Goal: Transaction & Acquisition: Purchase product/service

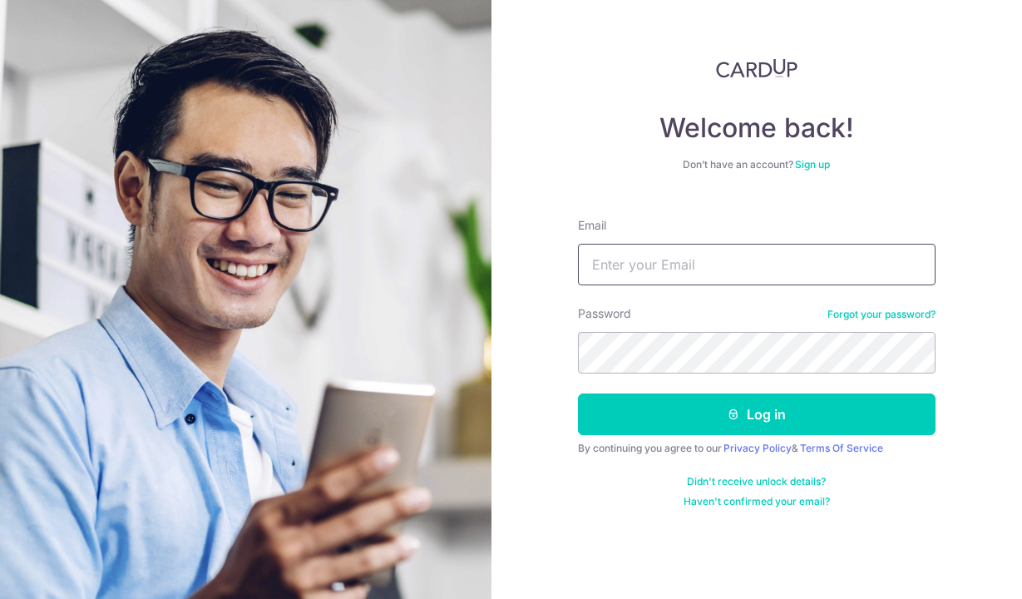
click at [635, 254] on input "Email" at bounding box center [757, 265] width 358 height 42
type input "emielvdw@icloud.com"
click at [578, 393] on button "Log in" at bounding box center [757, 414] width 358 height 42
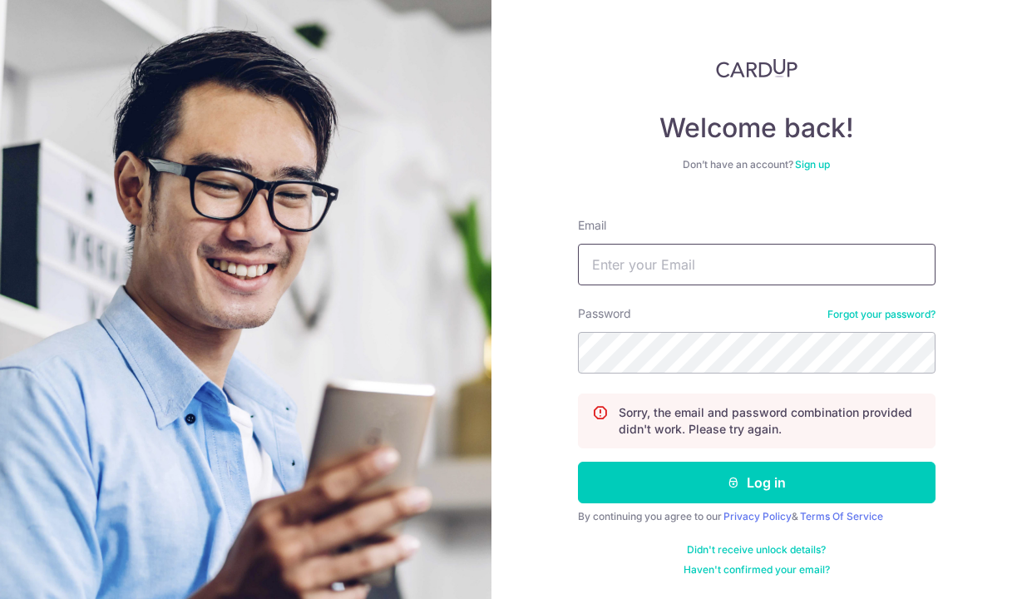
click at [699, 267] on input "Email" at bounding box center [757, 265] width 358 height 42
type input "emielvdw@icloud.com"
click at [578, 462] on button "Log in" at bounding box center [757, 483] width 358 height 42
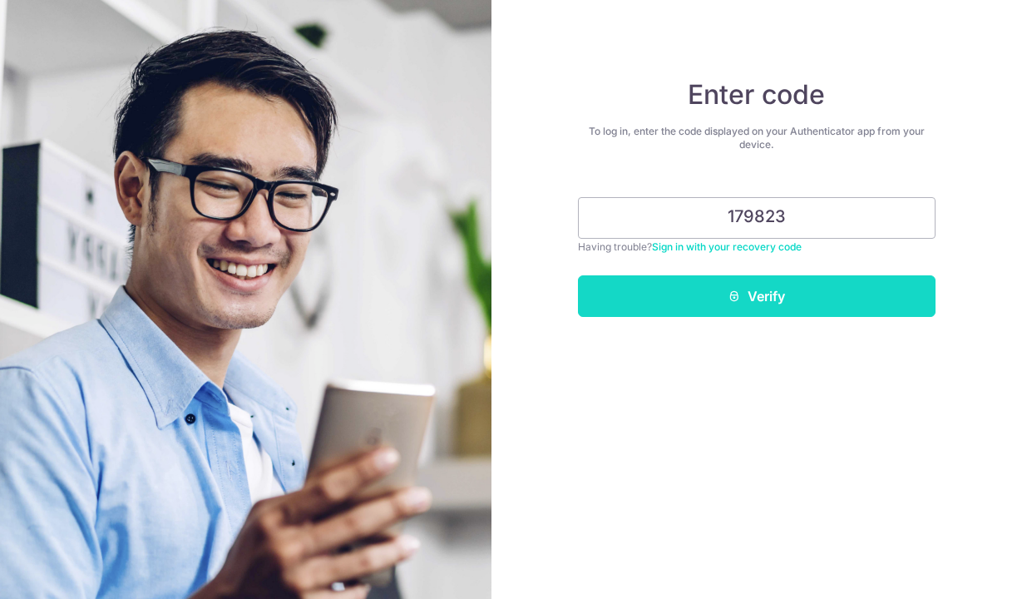
type input "179823"
click at [759, 304] on button "Verify" at bounding box center [757, 296] width 358 height 42
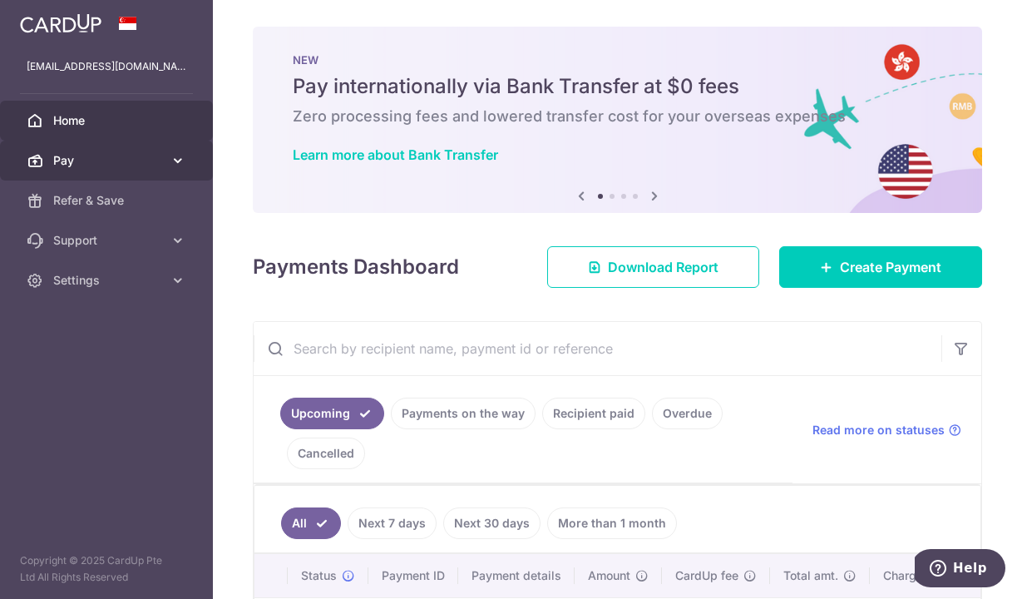
click at [156, 160] on span "Pay" at bounding box center [108, 160] width 110 height 17
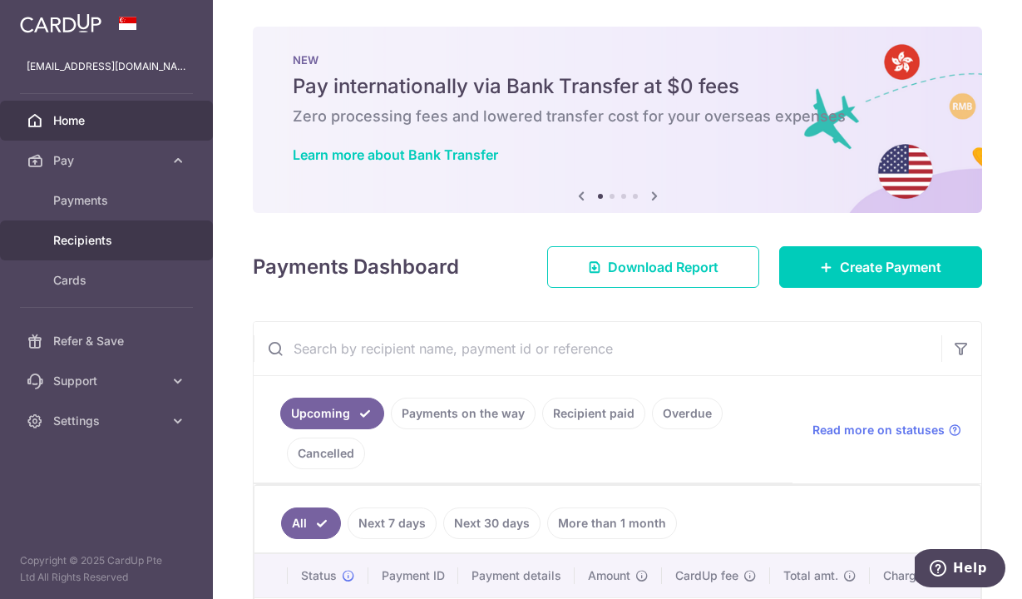
click at [91, 241] on span "Recipients" at bounding box center [108, 240] width 110 height 17
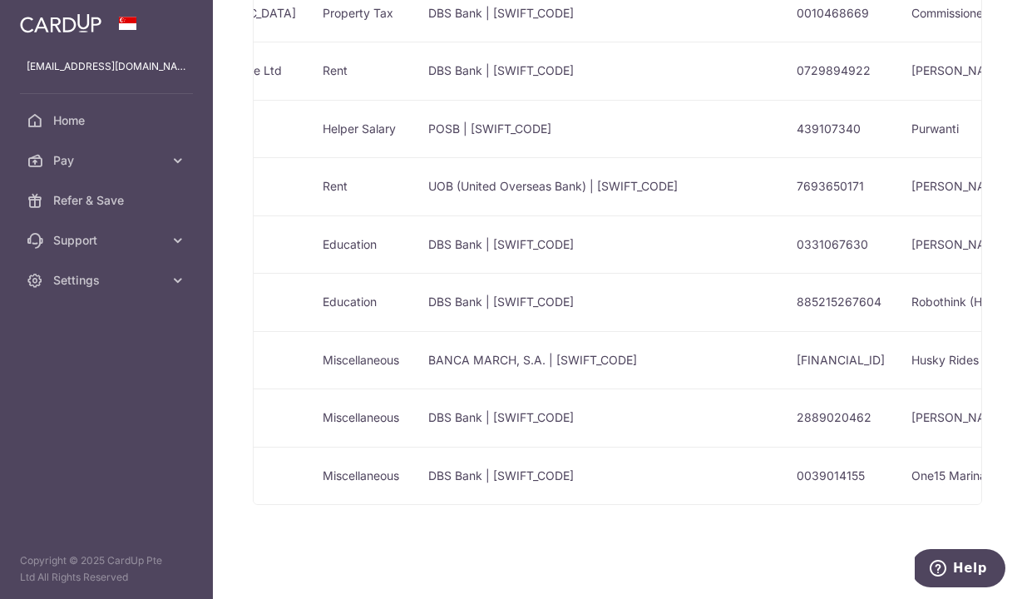
scroll to position [0, 573]
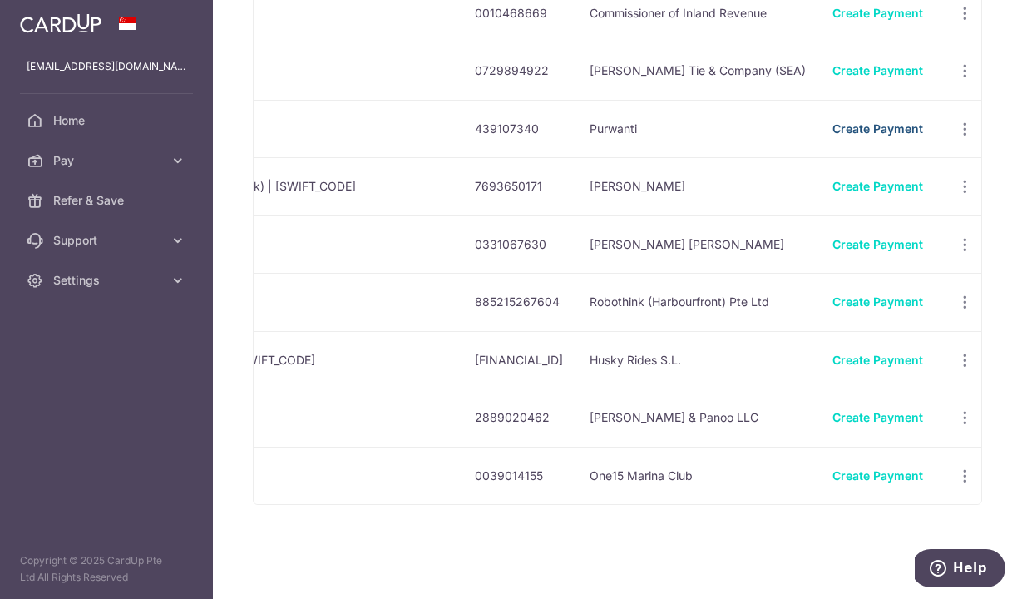
click at [839, 121] on link "Create Payment" at bounding box center [878, 128] width 91 height 14
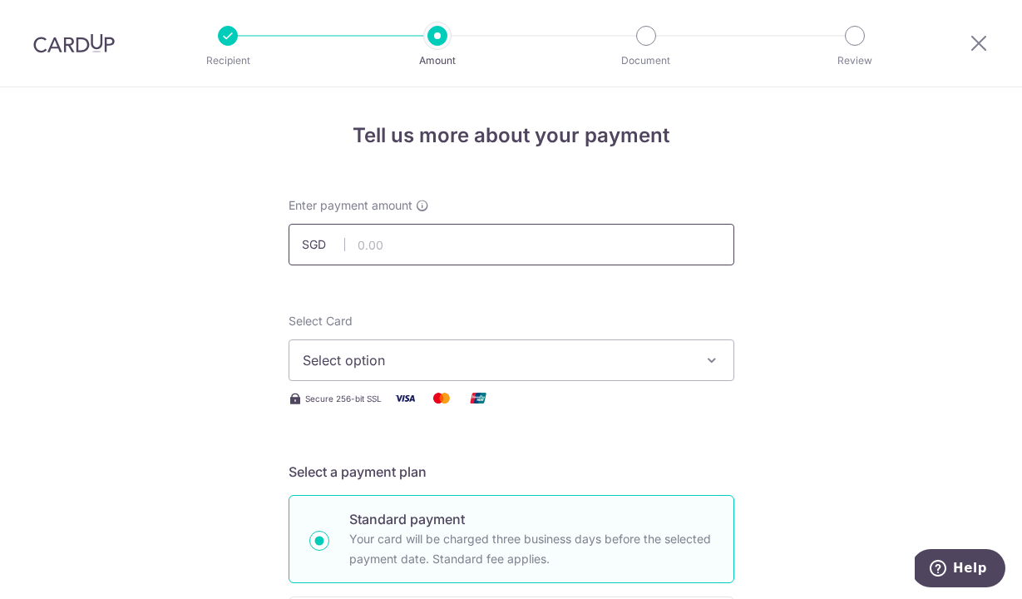
click at [377, 239] on input "text" at bounding box center [512, 245] width 446 height 42
click at [371, 245] on input "800.00" at bounding box center [512, 245] width 446 height 42
type input "850.00"
click at [364, 363] on span "Select option" at bounding box center [497, 360] width 388 height 20
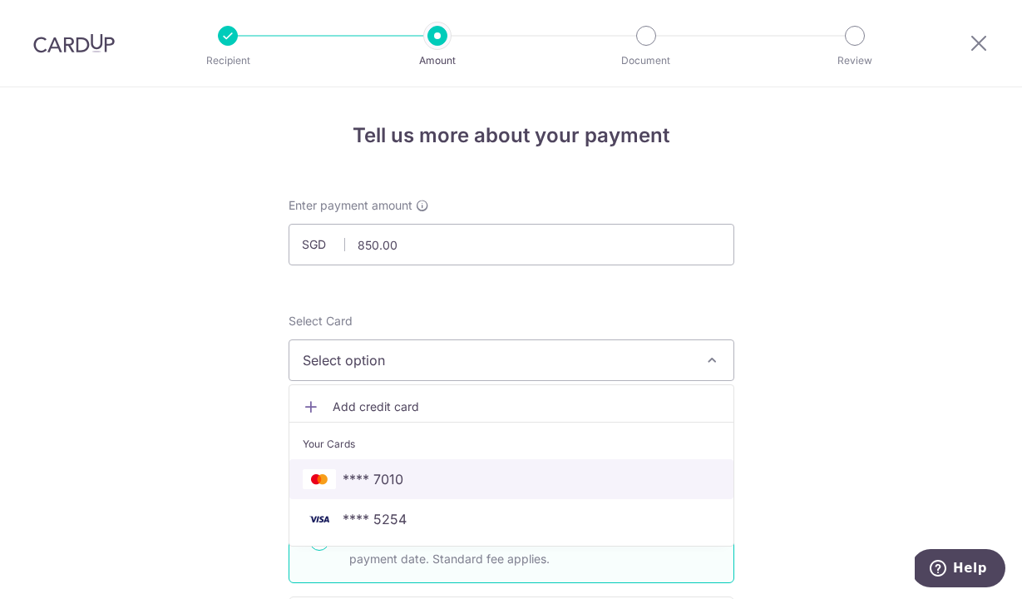
click at [347, 478] on span "**** 7010" at bounding box center [373, 479] width 61 height 20
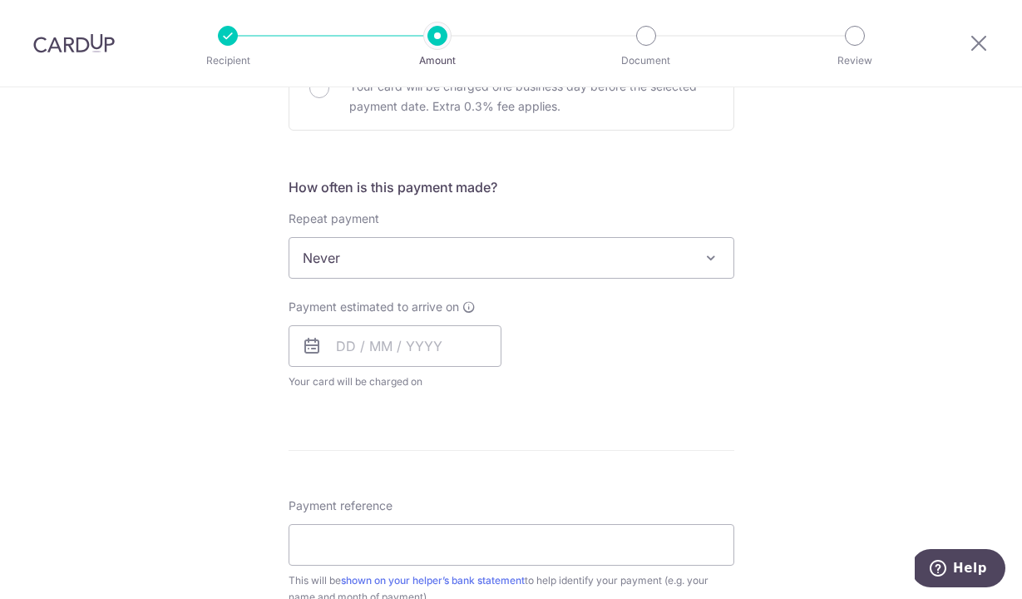
scroll to position [560, 0]
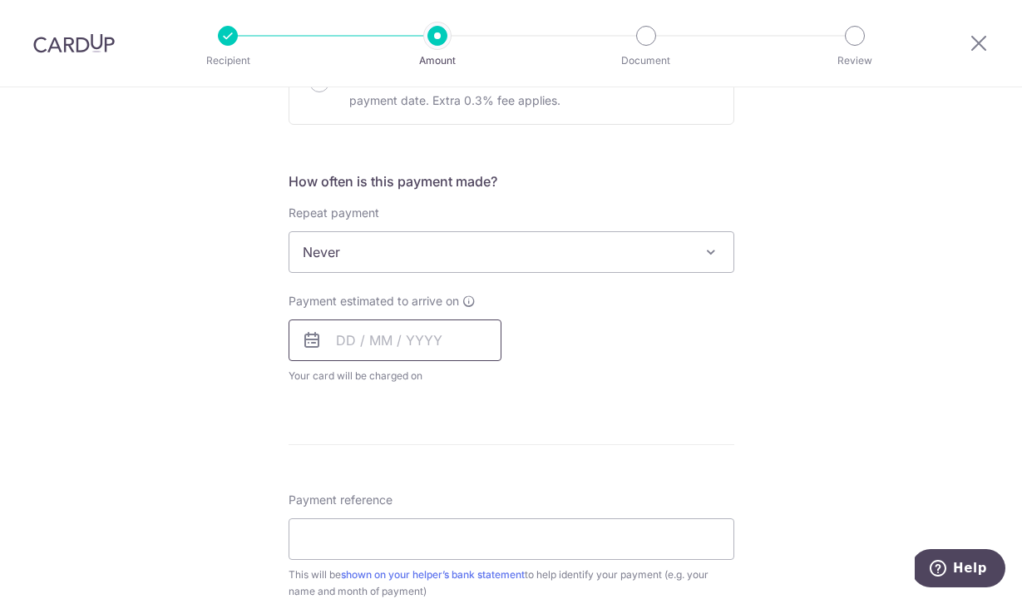
click at [356, 345] on input "text" at bounding box center [395, 340] width 213 height 42
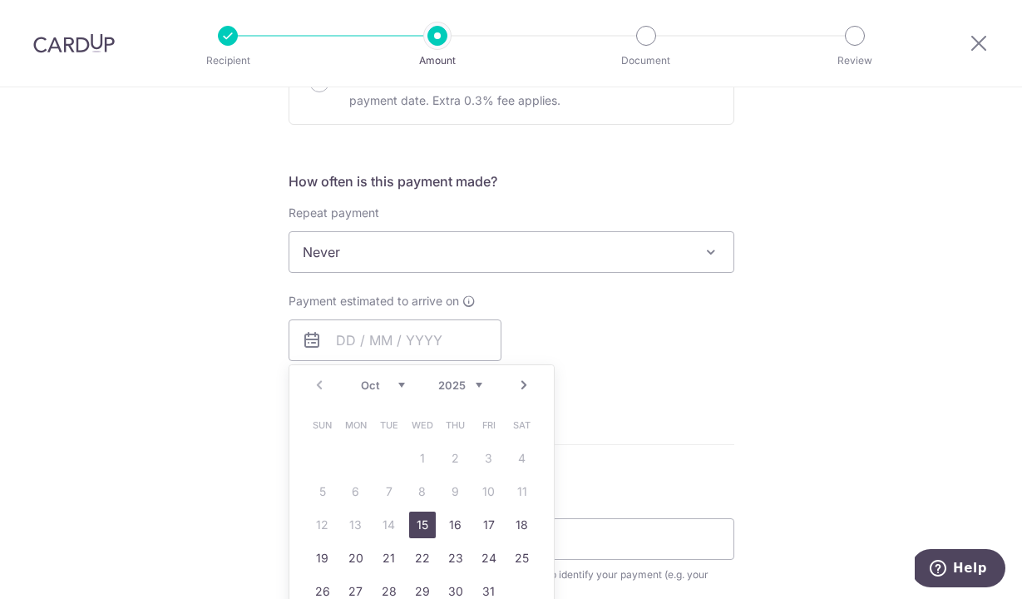
click at [420, 520] on link "15" at bounding box center [422, 525] width 27 height 27
type input "[DATE]"
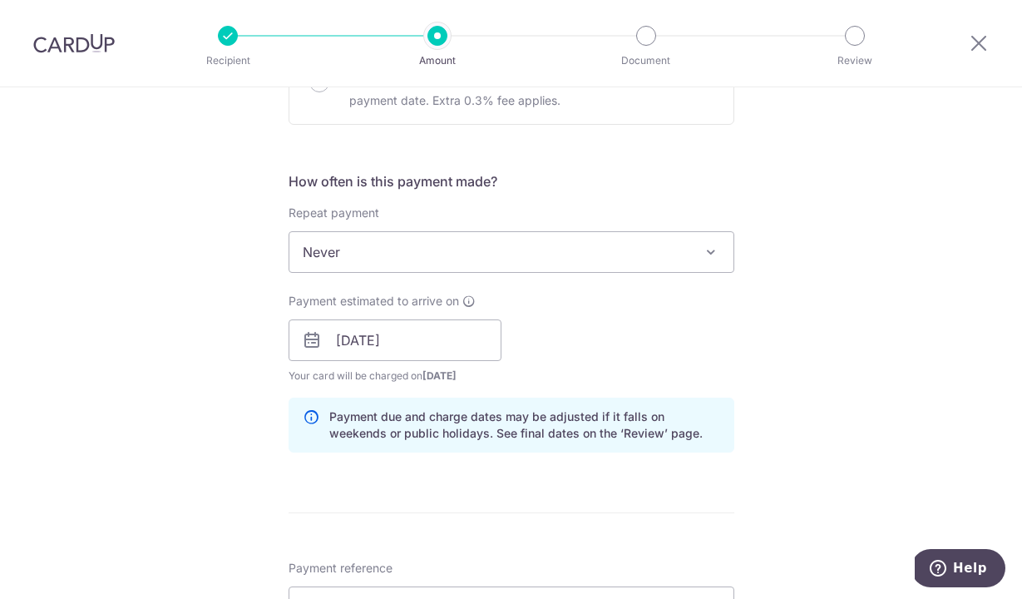
click at [243, 436] on div "Tell us more about your payment Enter payment amount SGD 850.00 850.00 Select C…" at bounding box center [511, 314] width 1022 height 1573
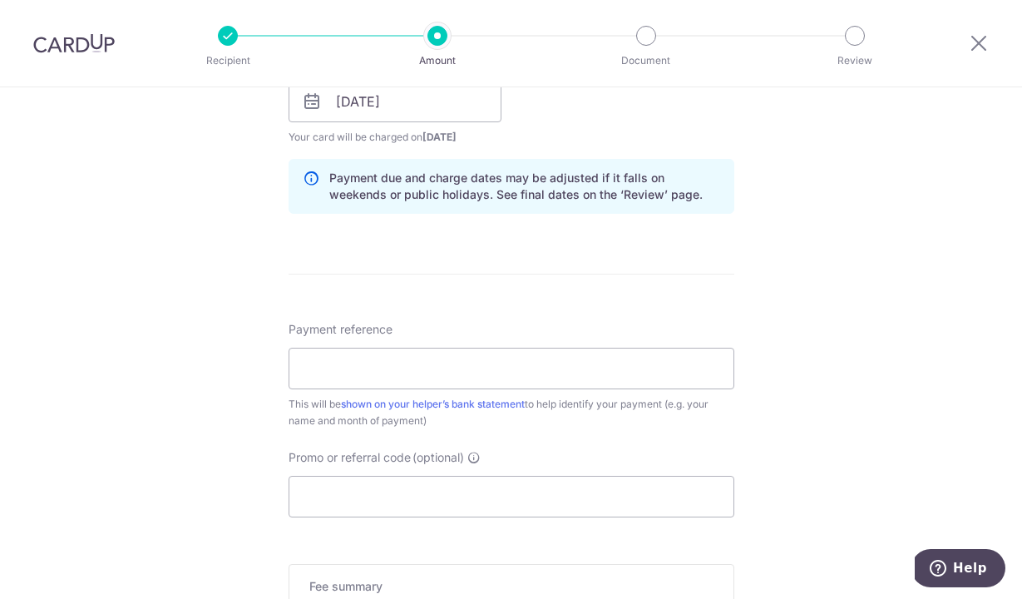
scroll to position [804, 0]
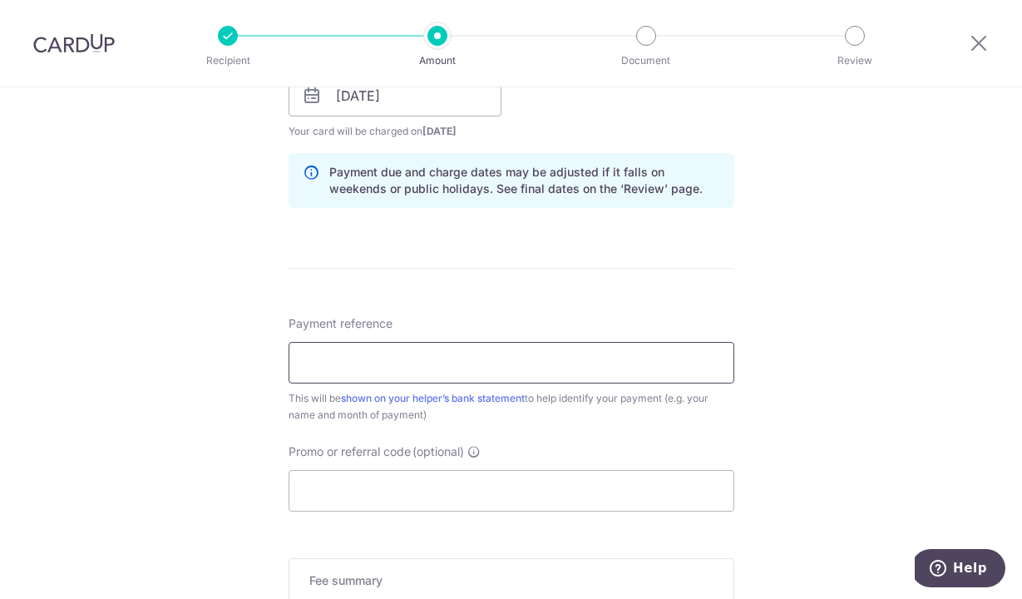
click at [326, 363] on input "Payment reference" at bounding box center [512, 363] width 446 height 42
type input "Salary"
click at [354, 486] on input "Promo or referral code (optional)" at bounding box center [512, 491] width 446 height 42
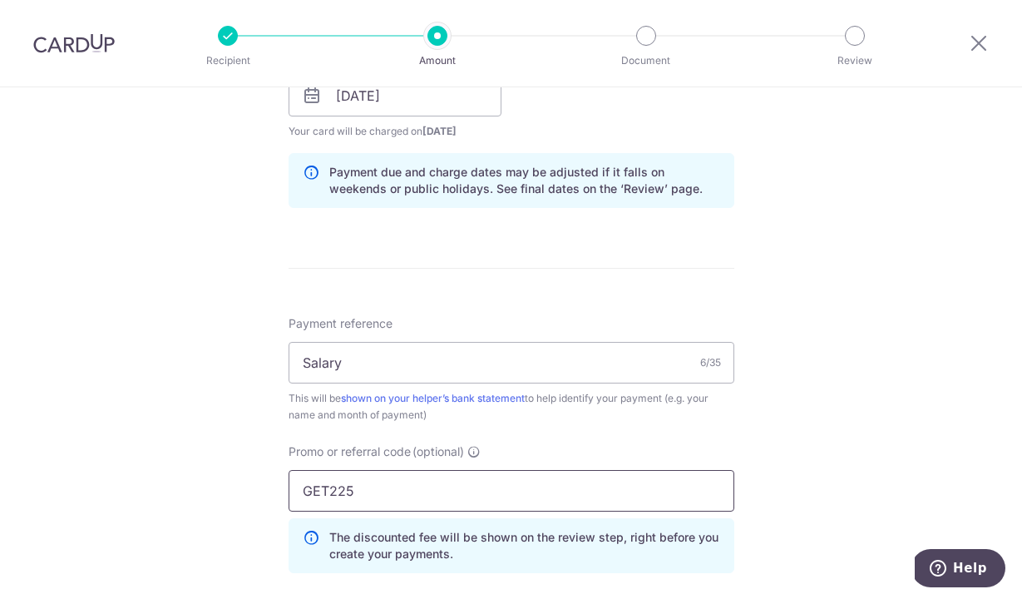
type input "GET225"
click at [234, 474] on div "Tell us more about your payment Enter payment amount SGD 850.00 850.00 Select C…" at bounding box center [511, 107] width 1022 height 1648
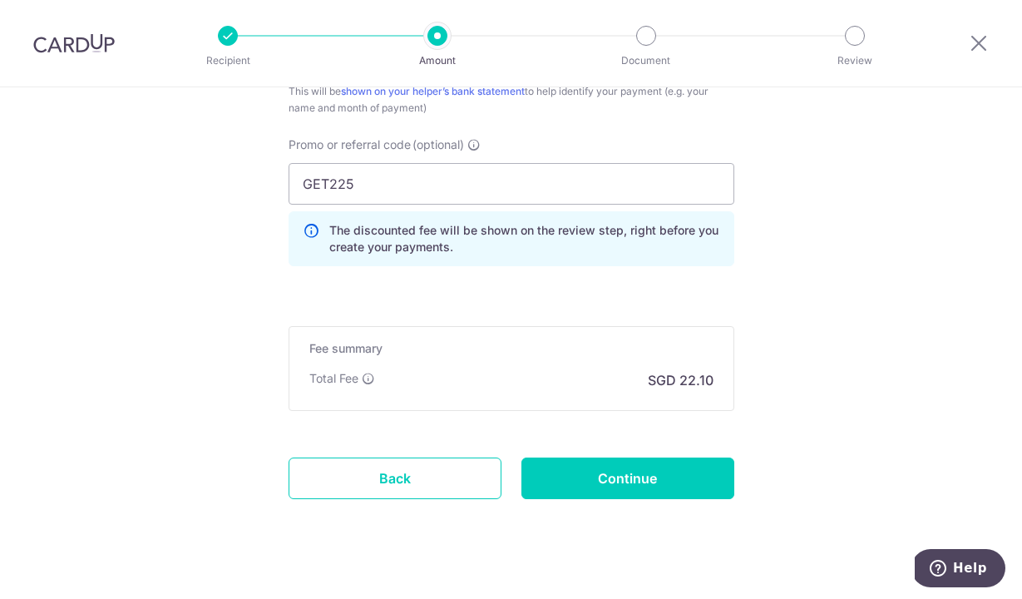
scroll to position [1136, 0]
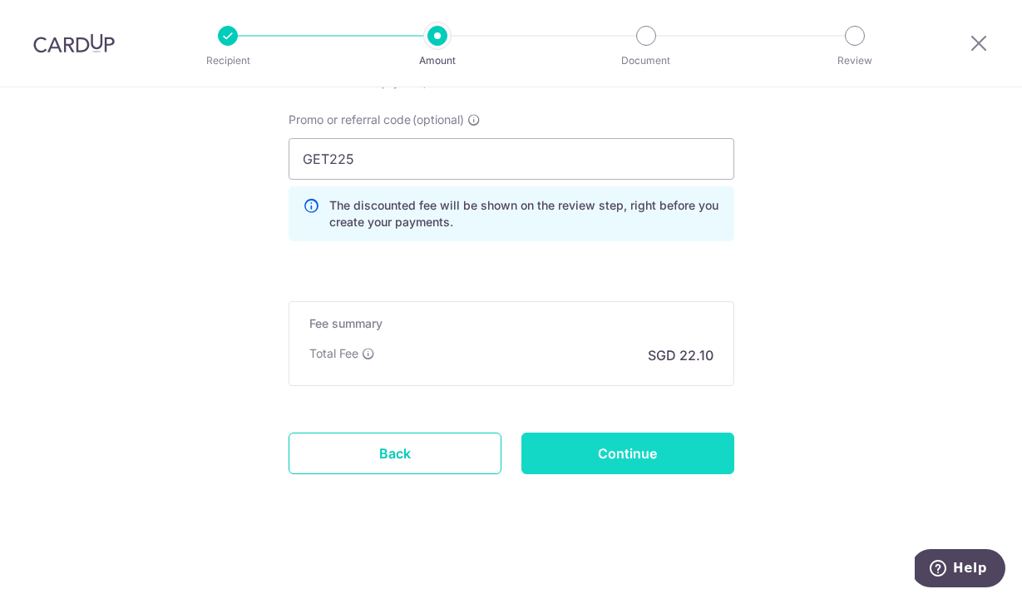
click at [603, 452] on input "Continue" at bounding box center [627, 453] width 213 height 42
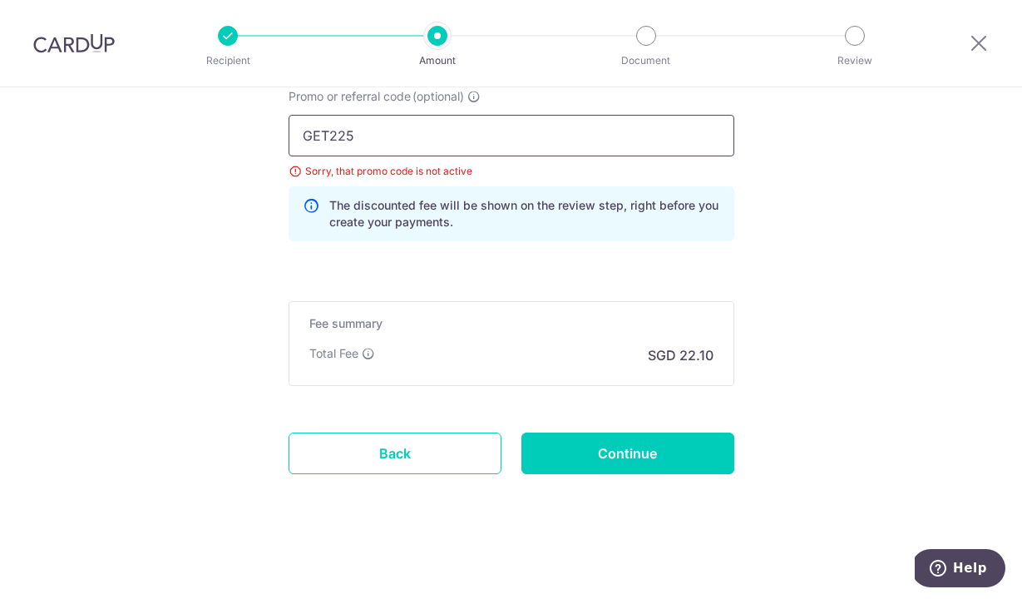
drag, startPoint x: 329, startPoint y: 136, endPoint x: 277, endPoint y: 136, distance: 52.4
type input "OFF225"
click at [596, 455] on input "Continue" at bounding box center [627, 453] width 213 height 42
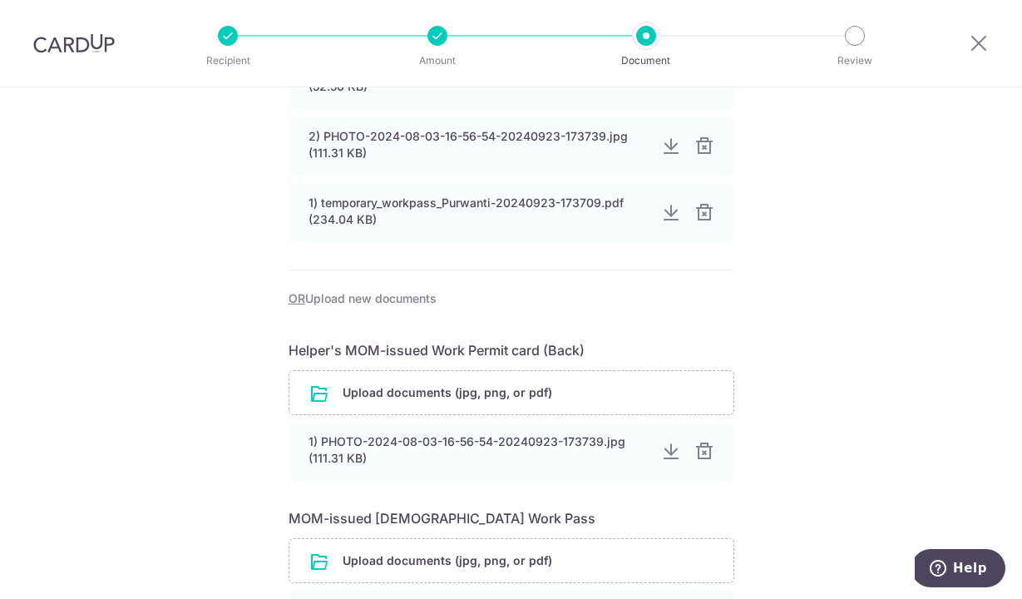
scroll to position [885, 0]
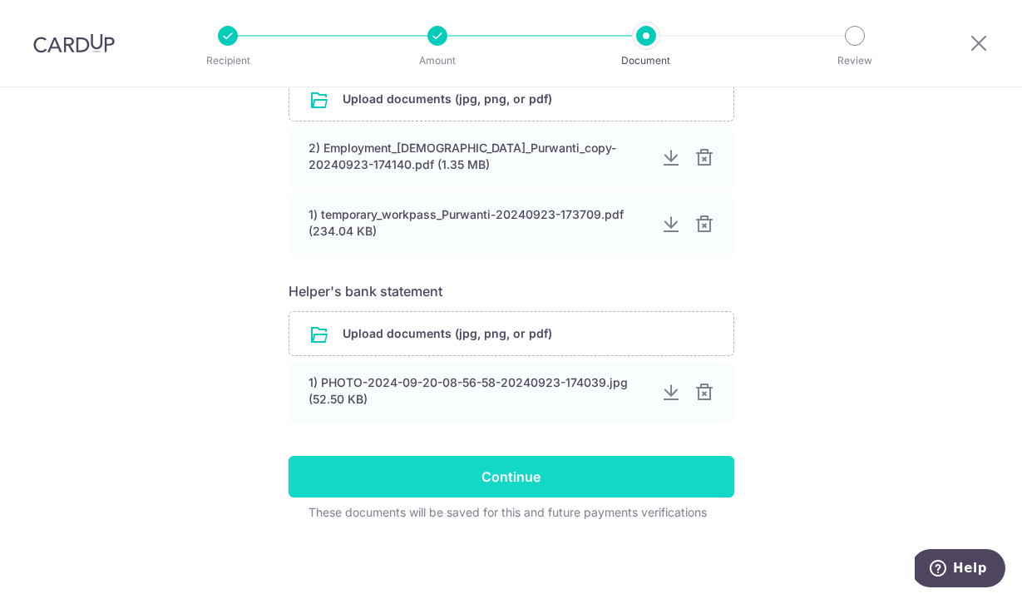
click at [543, 487] on input "Continue" at bounding box center [512, 477] width 446 height 42
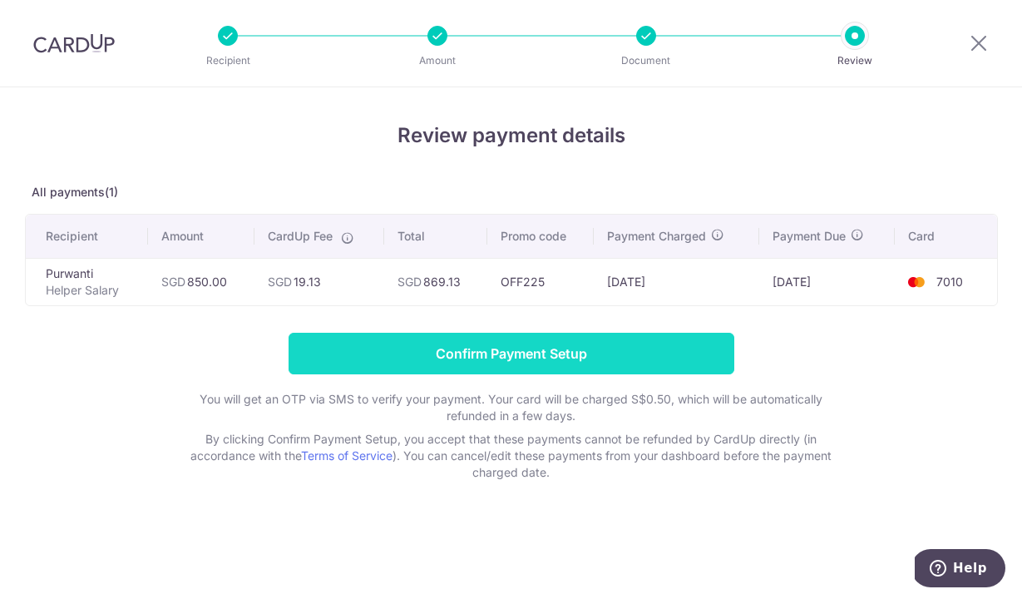
click at [531, 365] on input "Confirm Payment Setup" at bounding box center [512, 354] width 446 height 42
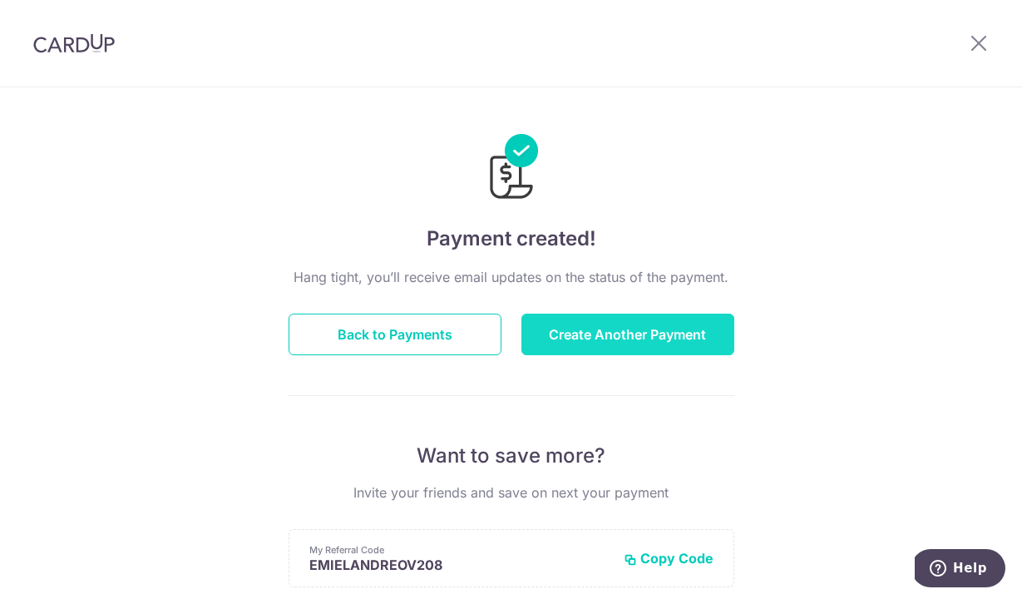
click at [600, 334] on button "Create Another Payment" at bounding box center [627, 335] width 213 height 42
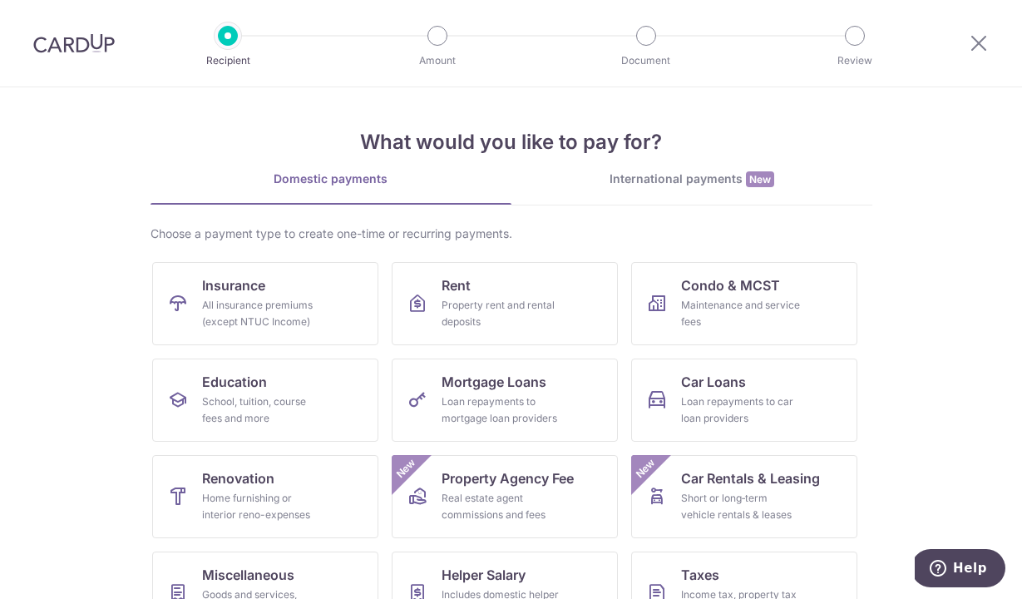
click at [77, 43] on img at bounding box center [74, 43] width 82 height 20
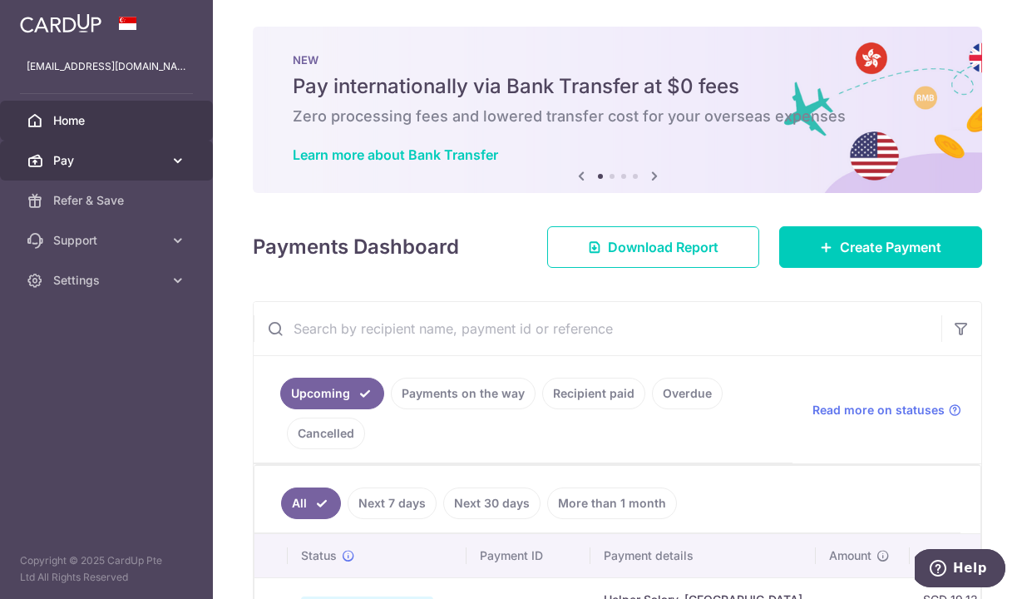
click at [77, 168] on link "Pay" at bounding box center [106, 161] width 213 height 40
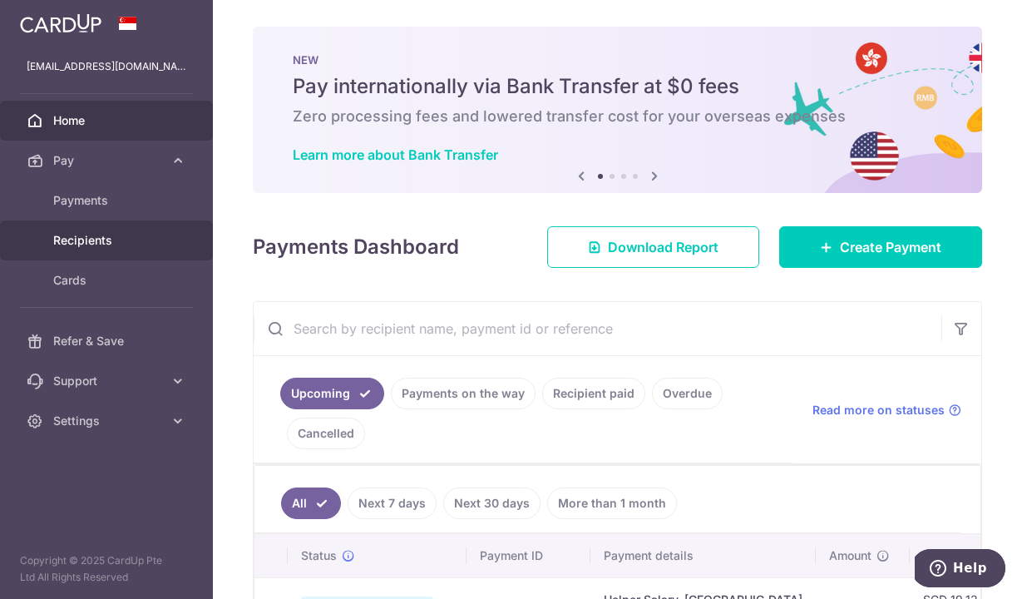
click at [79, 238] on span "Recipients" at bounding box center [108, 240] width 110 height 17
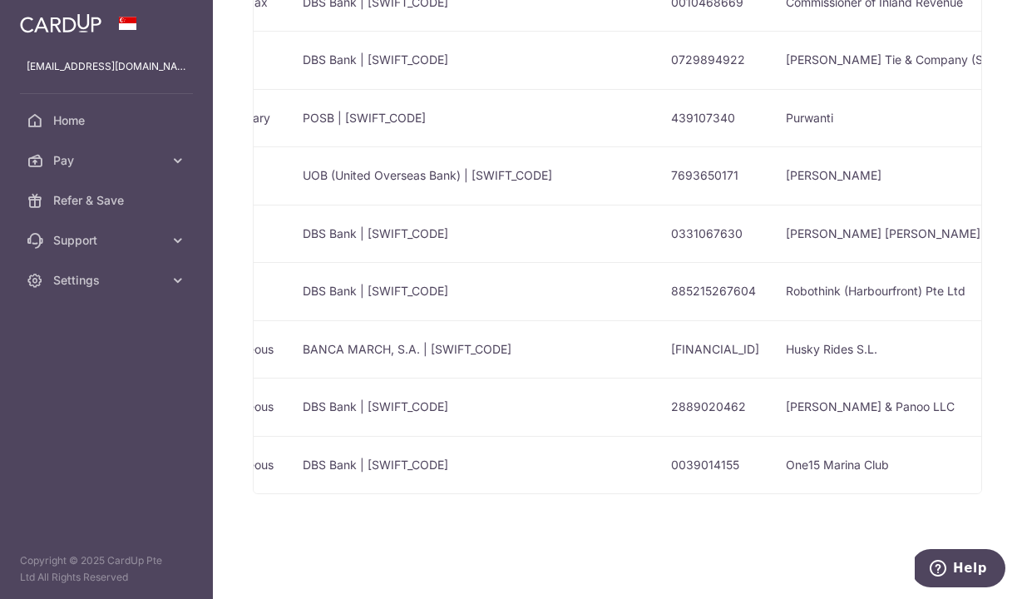
scroll to position [0, 469]
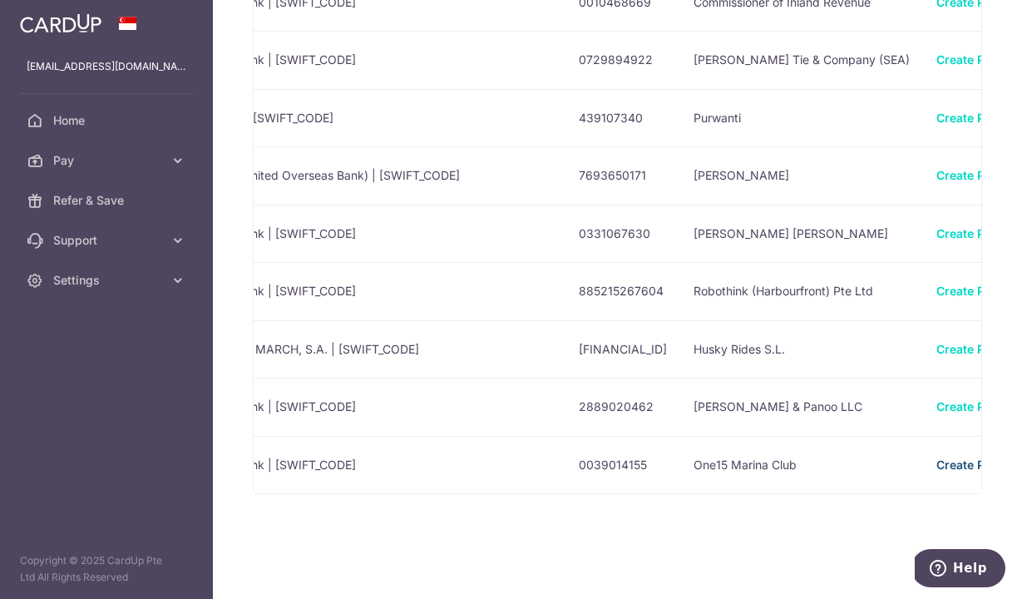
click at [942, 462] on link "Create Payment" at bounding box center [982, 464] width 91 height 14
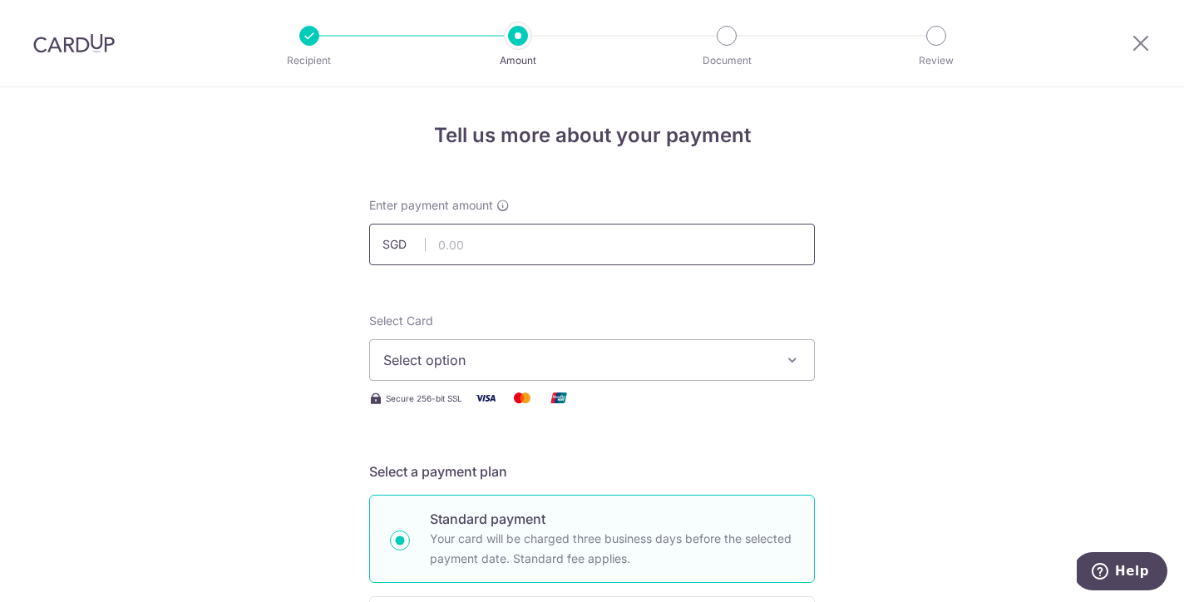
click at [488, 241] on input "text" at bounding box center [592, 245] width 446 height 42
type input "269.99"
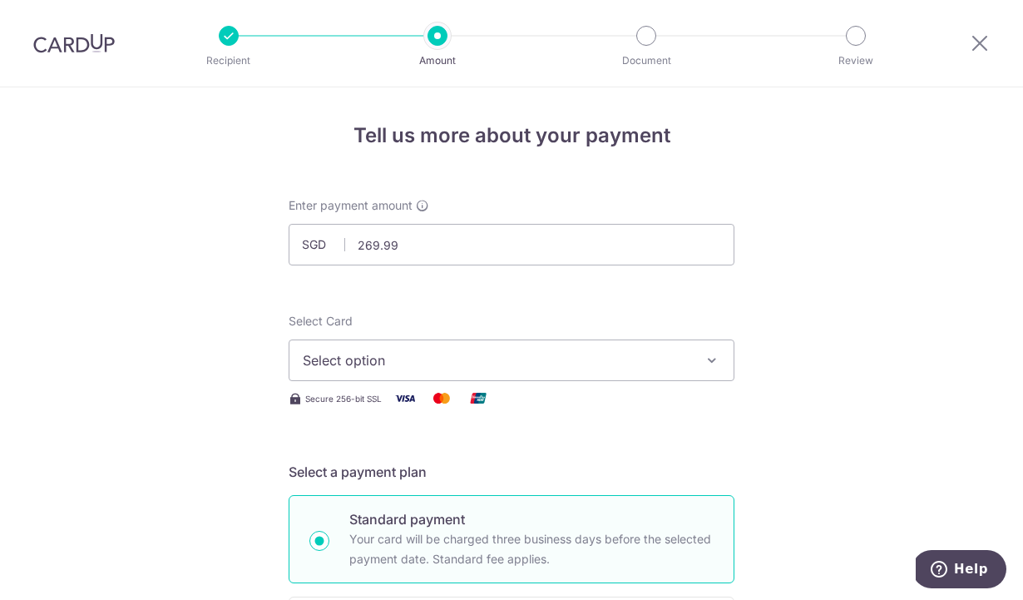
click at [443, 352] on span "Select option" at bounding box center [497, 360] width 388 height 20
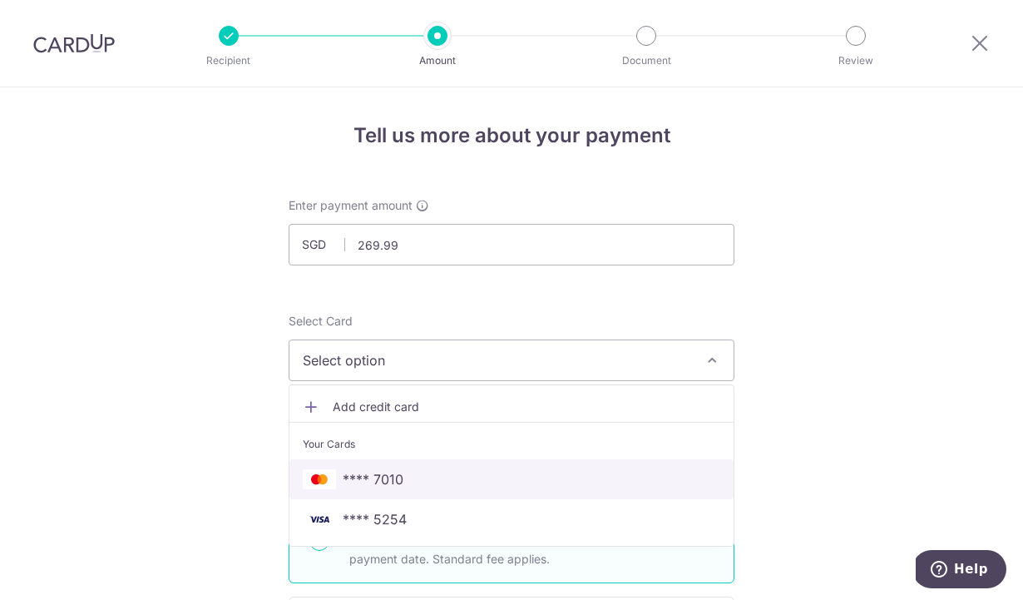
click at [357, 463] on link "**** 7010" at bounding box center [511, 479] width 444 height 40
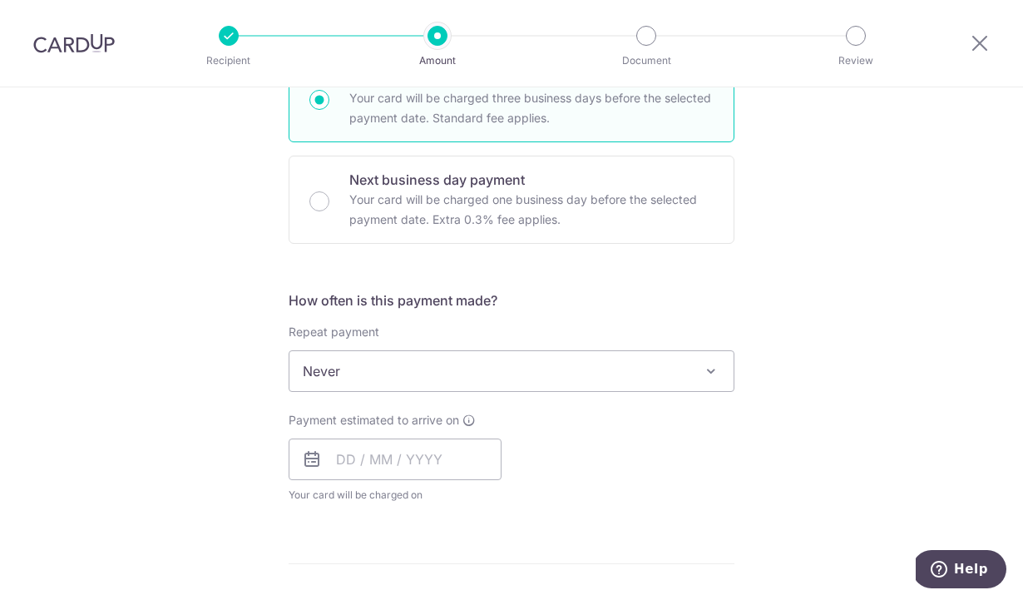
scroll to position [475, 0]
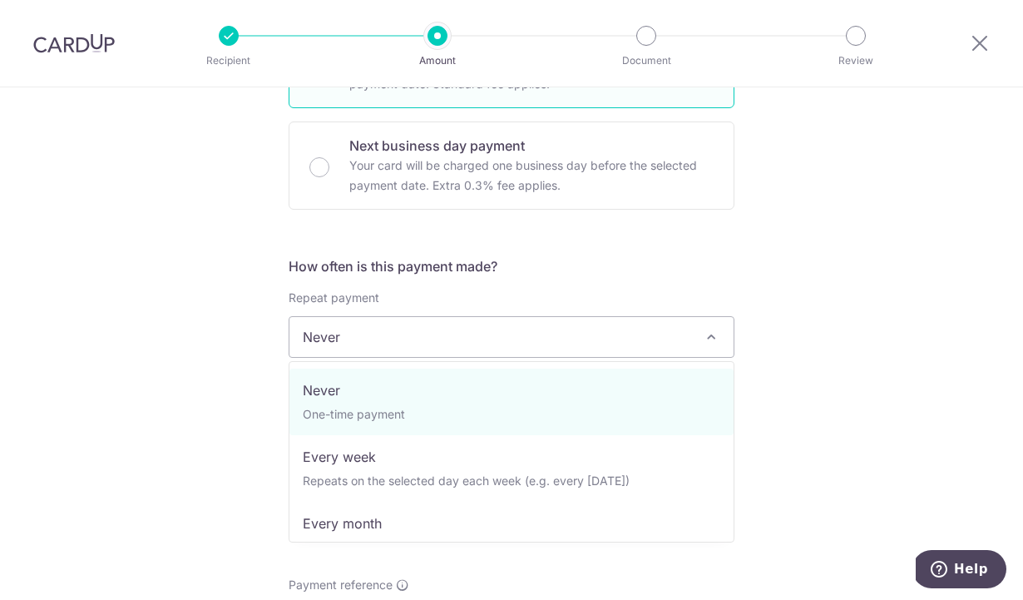
click at [349, 332] on span "Never" at bounding box center [511, 337] width 444 height 40
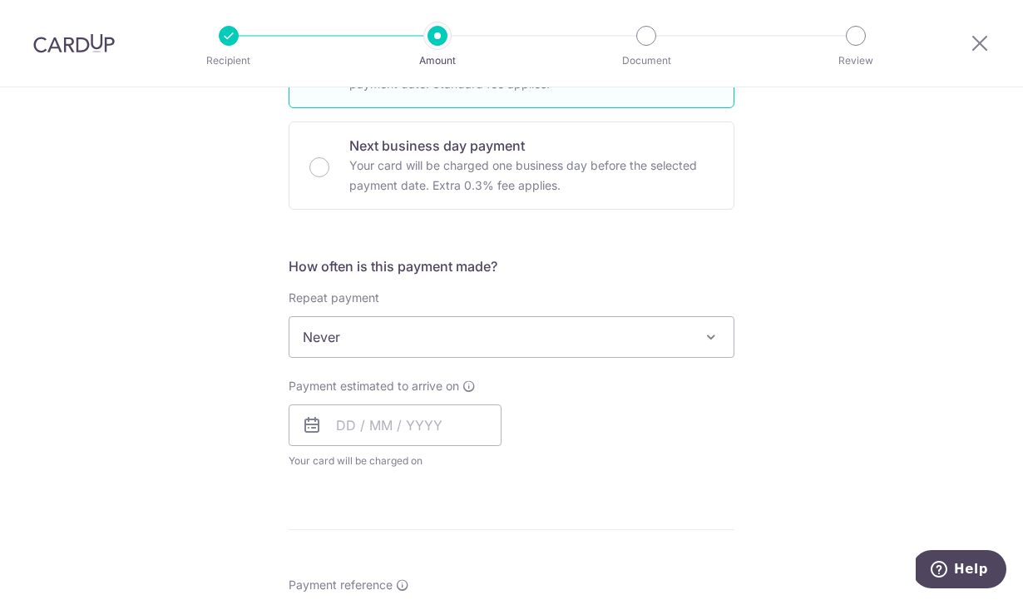
click at [231, 369] on div "Tell us more about your payment Enter payment amount SGD 269.99 269.99 Select C…" at bounding box center [511, 364] width 1023 height 1505
click at [350, 426] on input "text" at bounding box center [395, 425] width 213 height 42
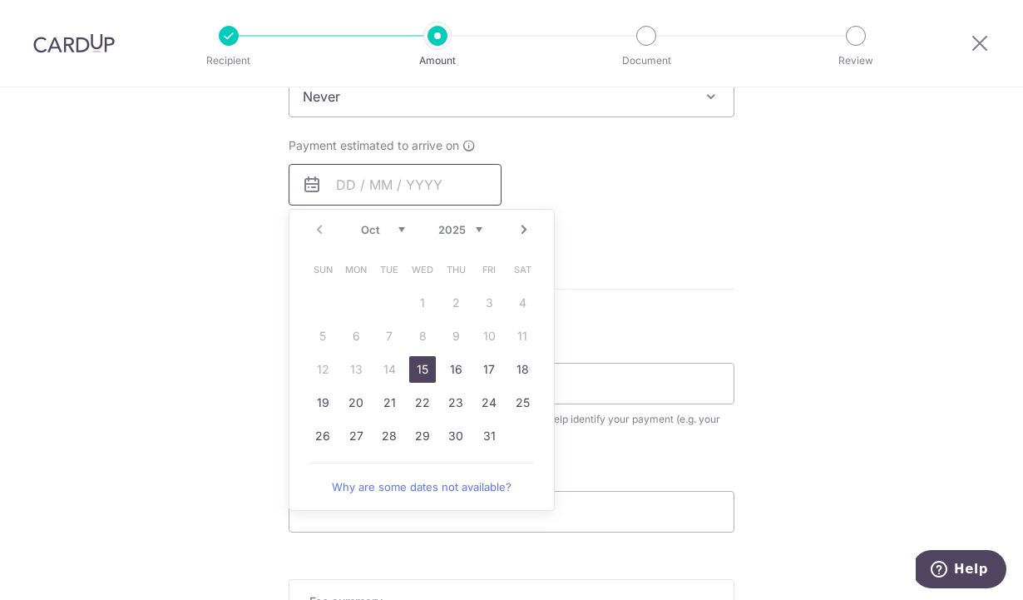
scroll to position [719, 0]
click at [423, 360] on link "15" at bounding box center [422, 366] width 27 height 27
type input "15/10/2025"
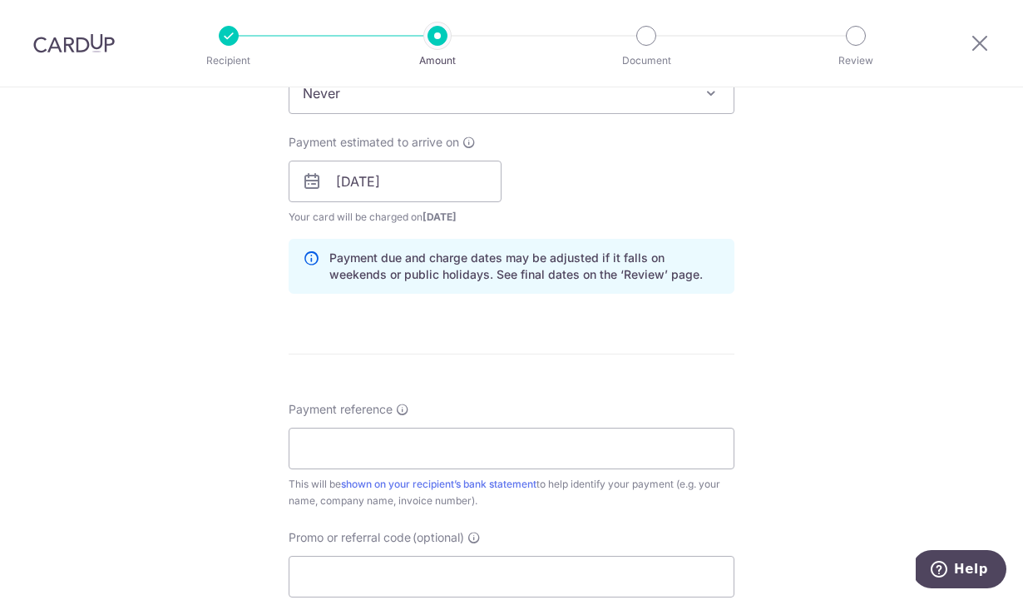
click at [230, 353] on div "Tell us more about your payment Enter payment amount SGD 269.99 269.99 Select C…" at bounding box center [511, 155] width 1023 height 1573
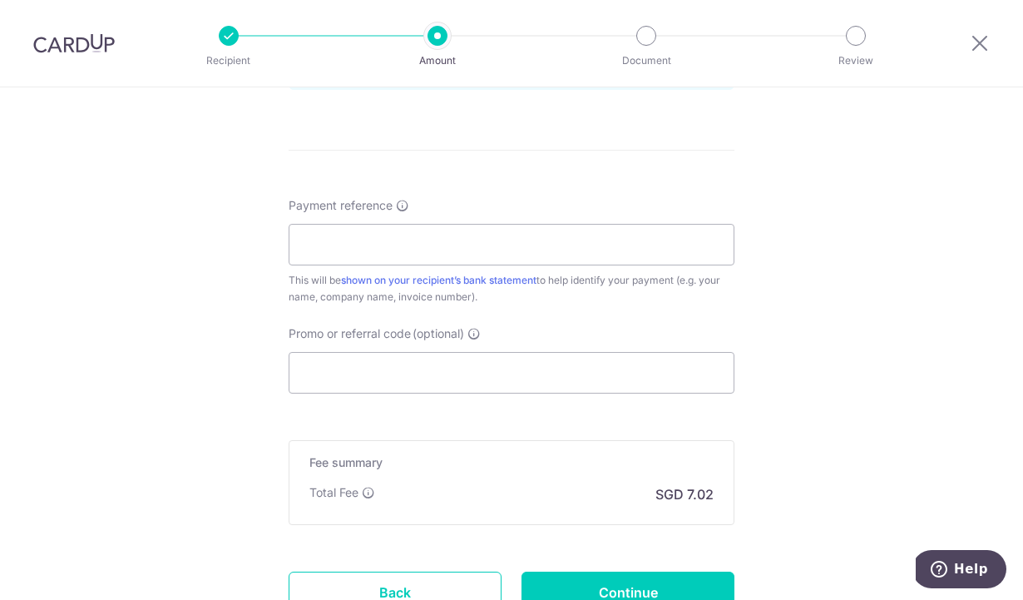
scroll to position [927, 0]
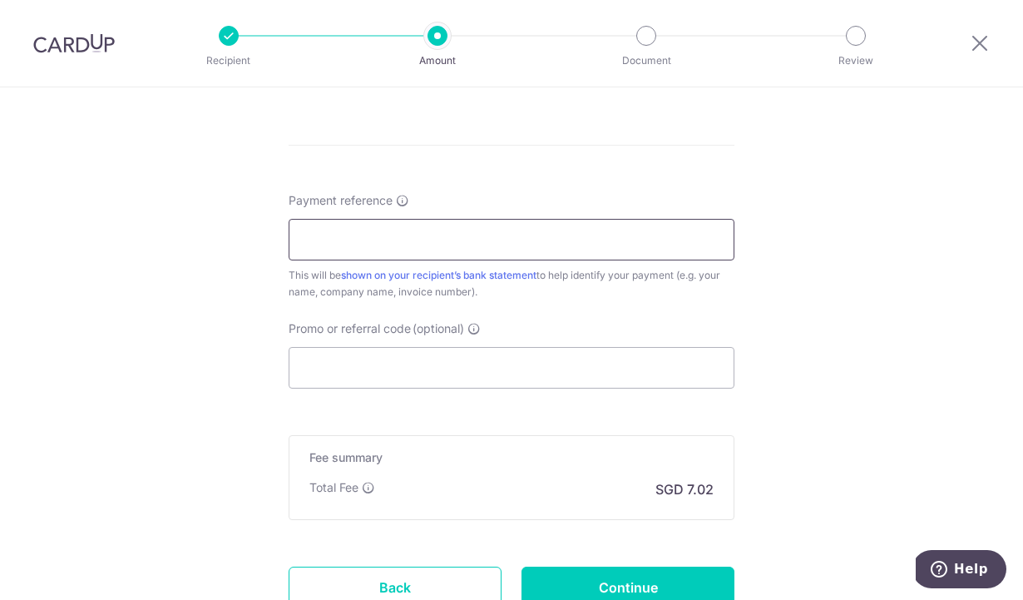
click at [335, 255] on input "Payment reference" at bounding box center [512, 240] width 446 height 42
type input "LMCE1276"
click at [347, 362] on input "Promo or referral code (optional)" at bounding box center [512, 368] width 446 height 42
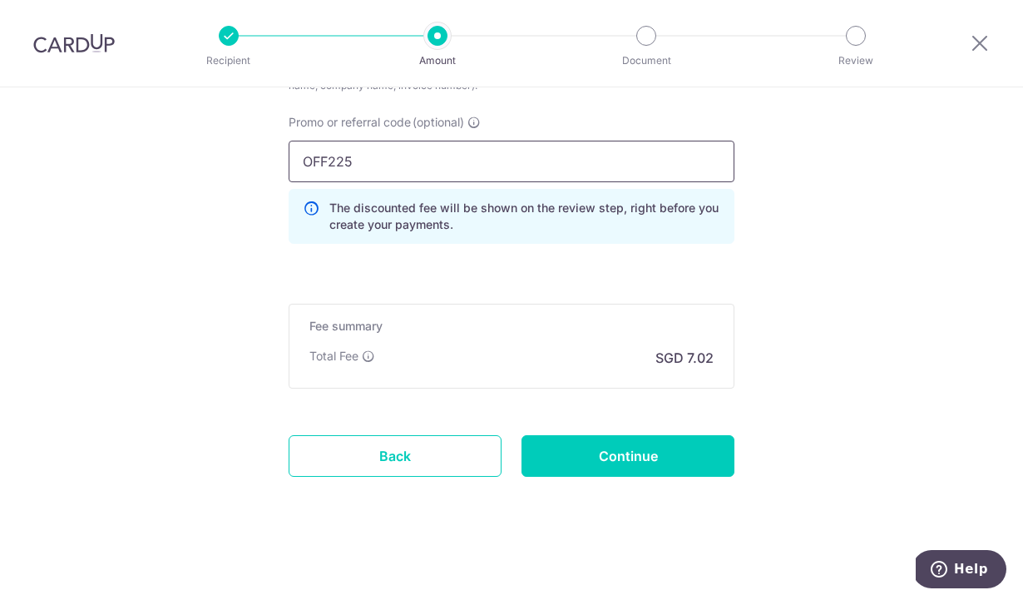
scroll to position [1135, 0]
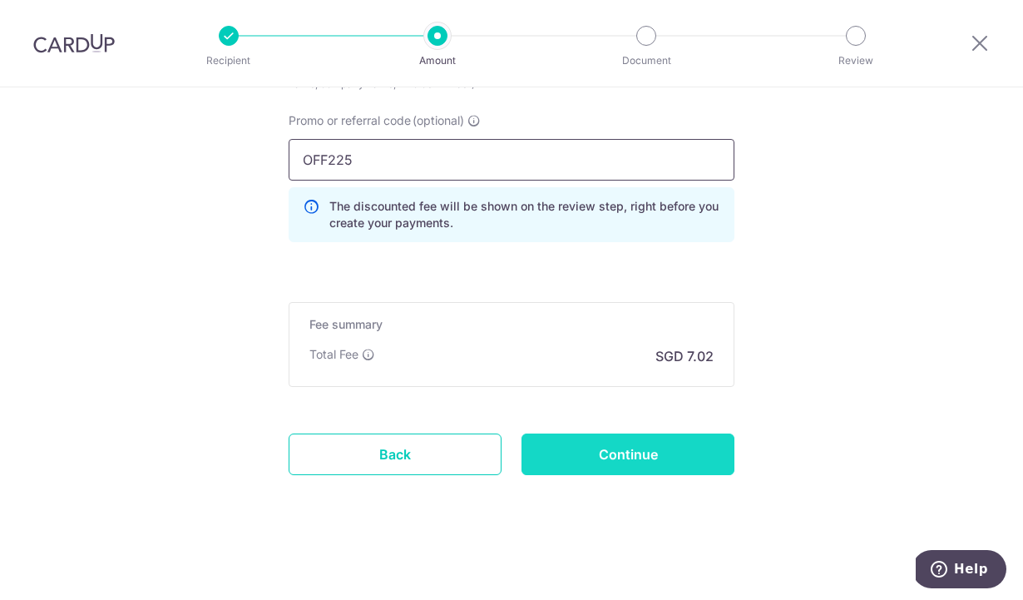
type input "OFF225"
click at [623, 449] on input "Continue" at bounding box center [627, 454] width 213 height 42
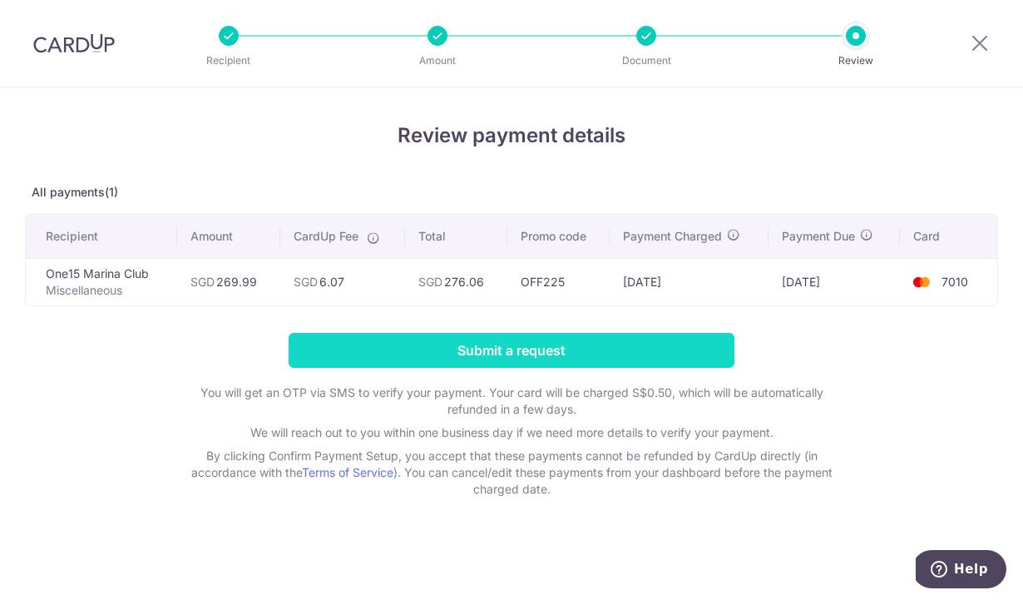
click at [471, 348] on input "Submit a request" at bounding box center [512, 350] width 446 height 35
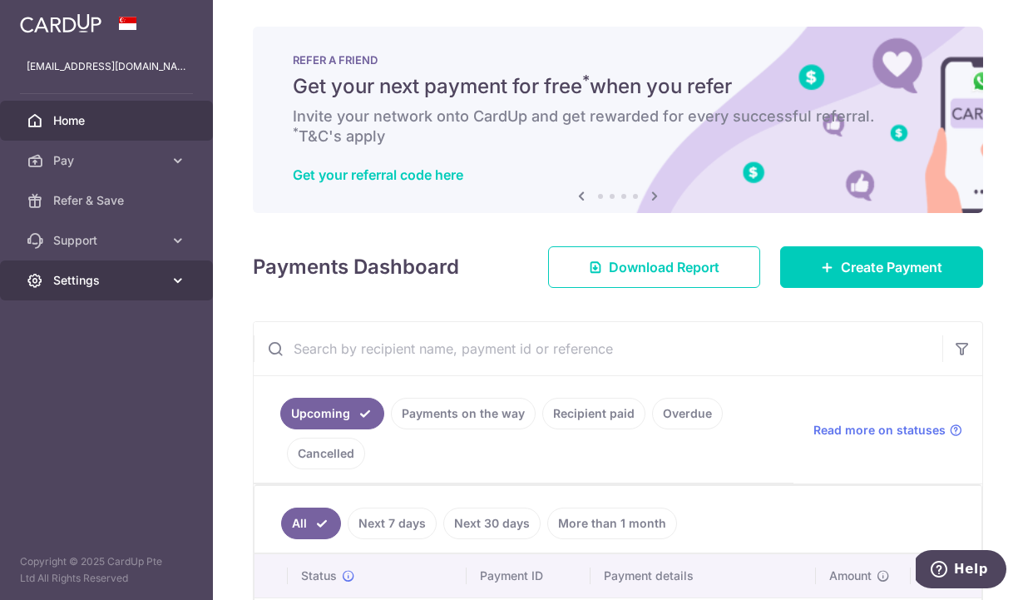
click at [91, 283] on span "Settings" at bounding box center [108, 280] width 110 height 17
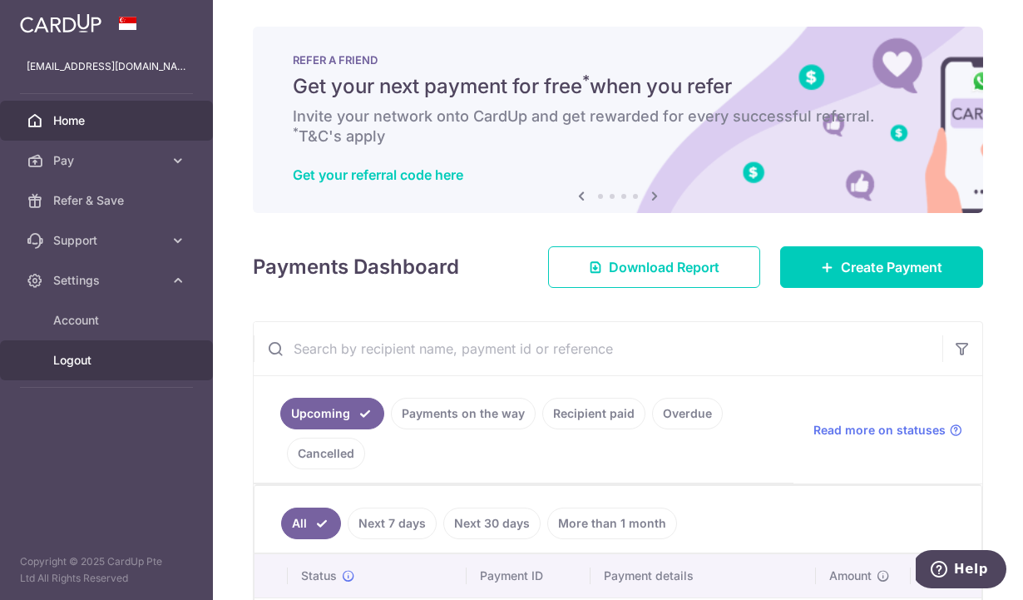
click at [83, 368] on link "Logout" at bounding box center [106, 360] width 213 height 40
